Goal: Task Accomplishment & Management: Manage account settings

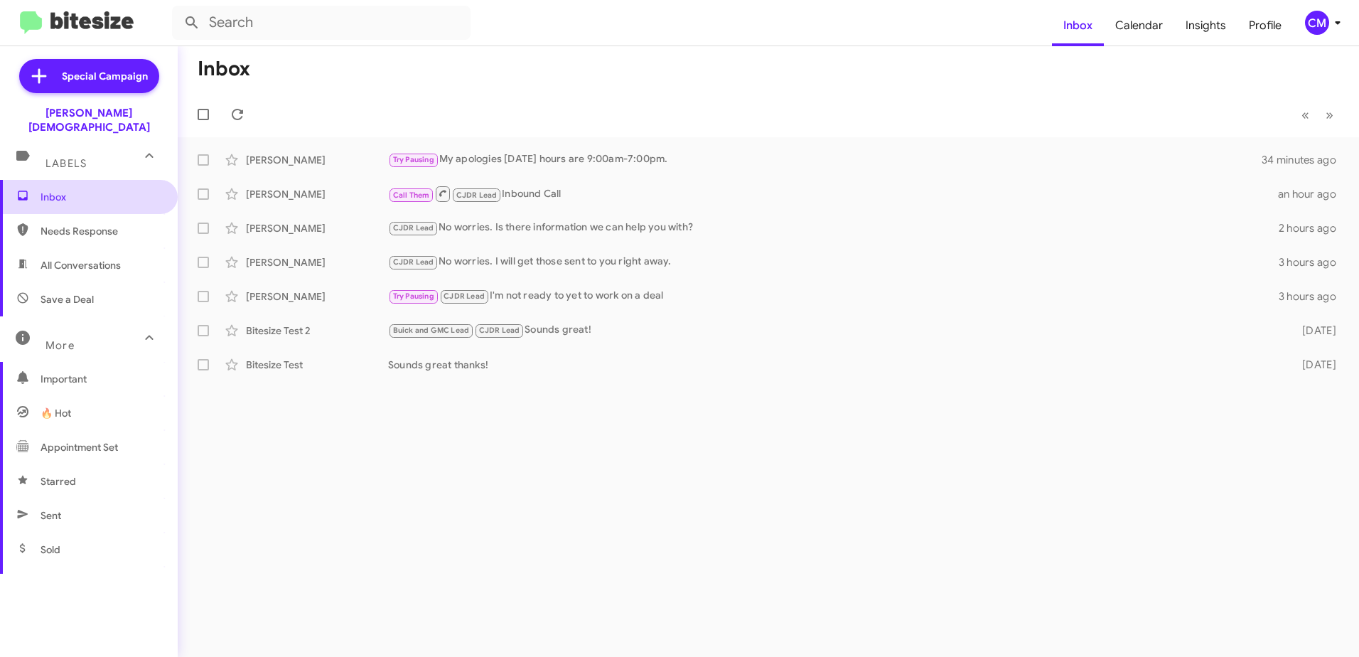
click at [100, 190] on span "Inbox" at bounding box center [101, 197] width 121 height 14
click at [100, 224] on span "Needs Response" at bounding box center [101, 231] width 121 height 14
type input "in:needs-response"
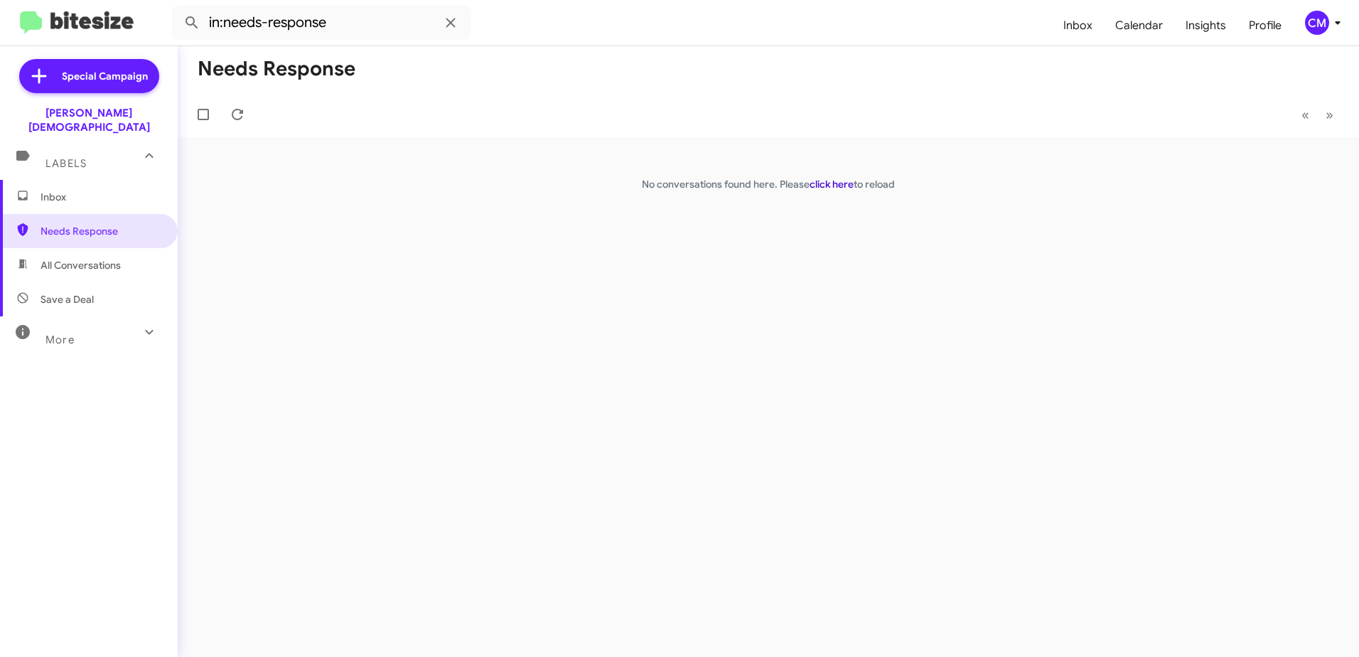
click at [823, 185] on link "click here" at bounding box center [832, 184] width 44 height 13
click at [87, 190] on span "Inbox" at bounding box center [101, 197] width 121 height 14
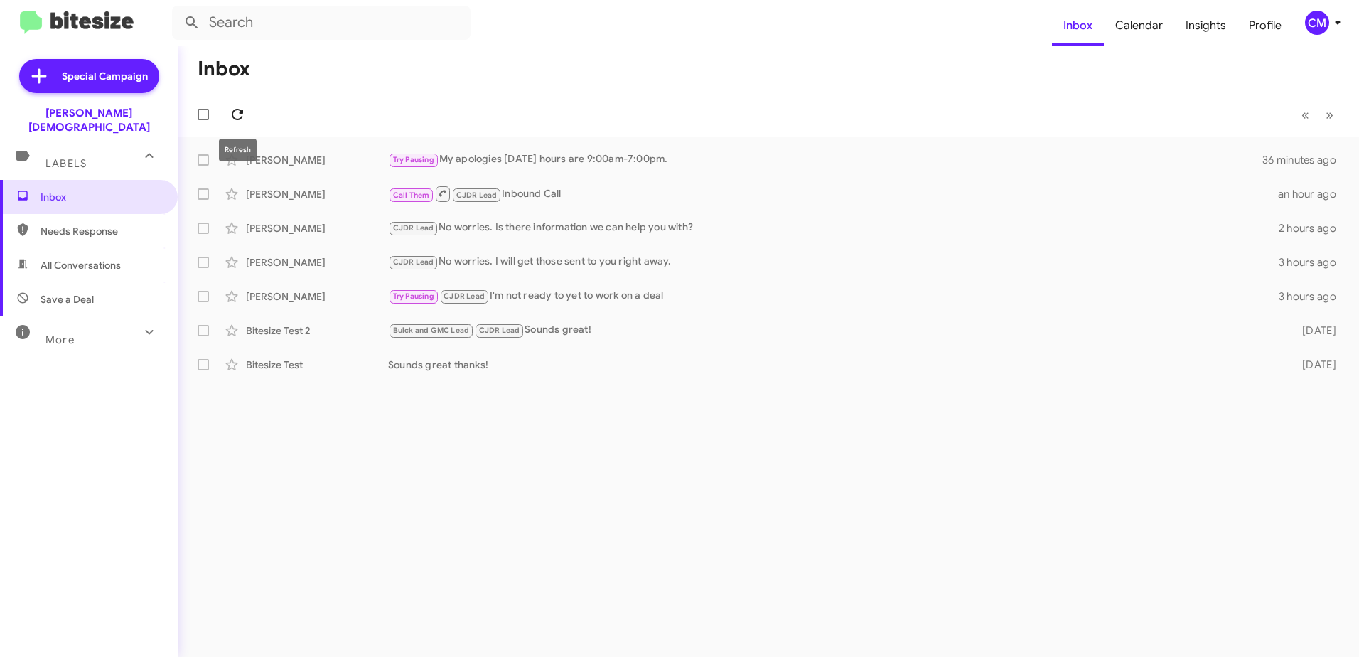
click at [239, 114] on icon at bounding box center [237, 114] width 17 height 17
